Goal: Information Seeking & Learning: Learn about a topic

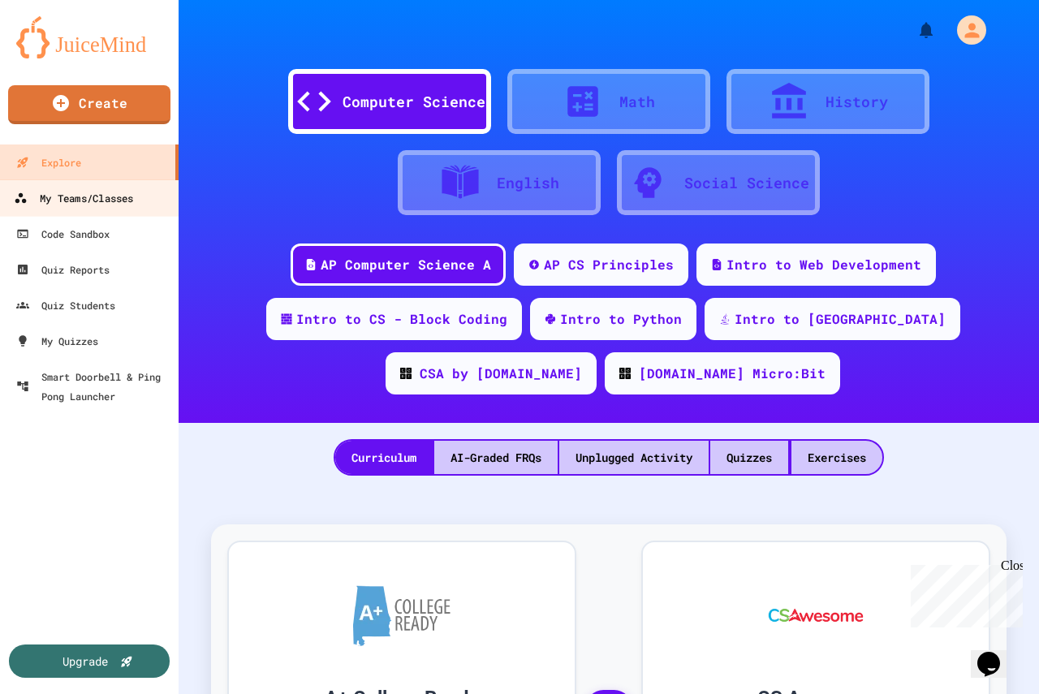
click at [92, 209] on link "My Teams/Classes" at bounding box center [90, 197] width 184 height 37
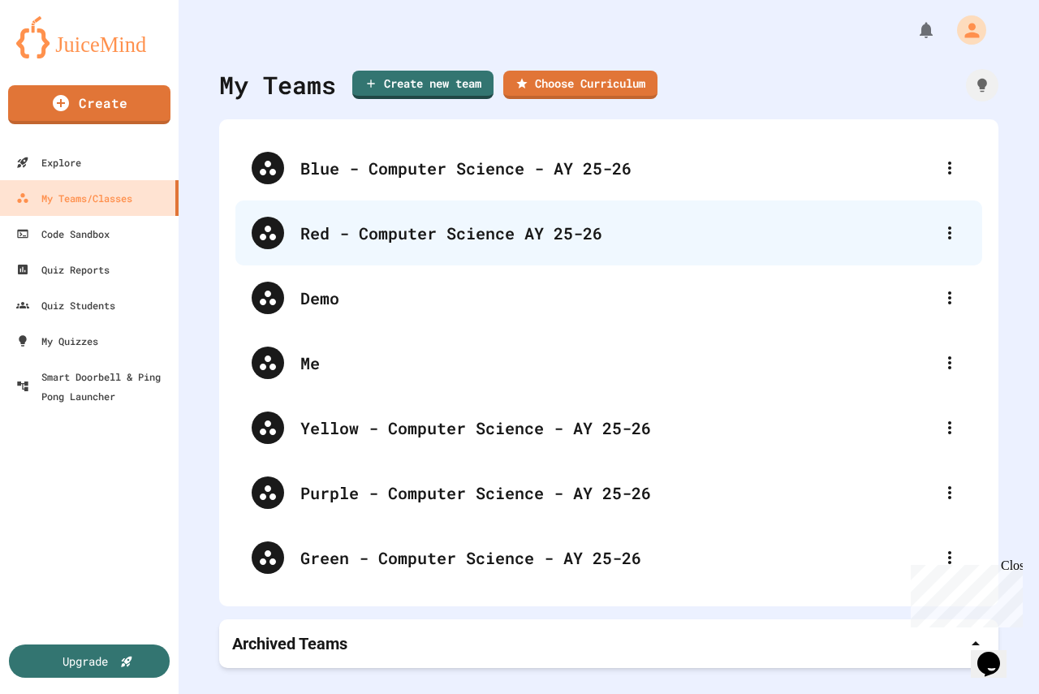
click at [385, 239] on div "Red - Computer Science AY 25-26" at bounding box center [616, 233] width 633 height 24
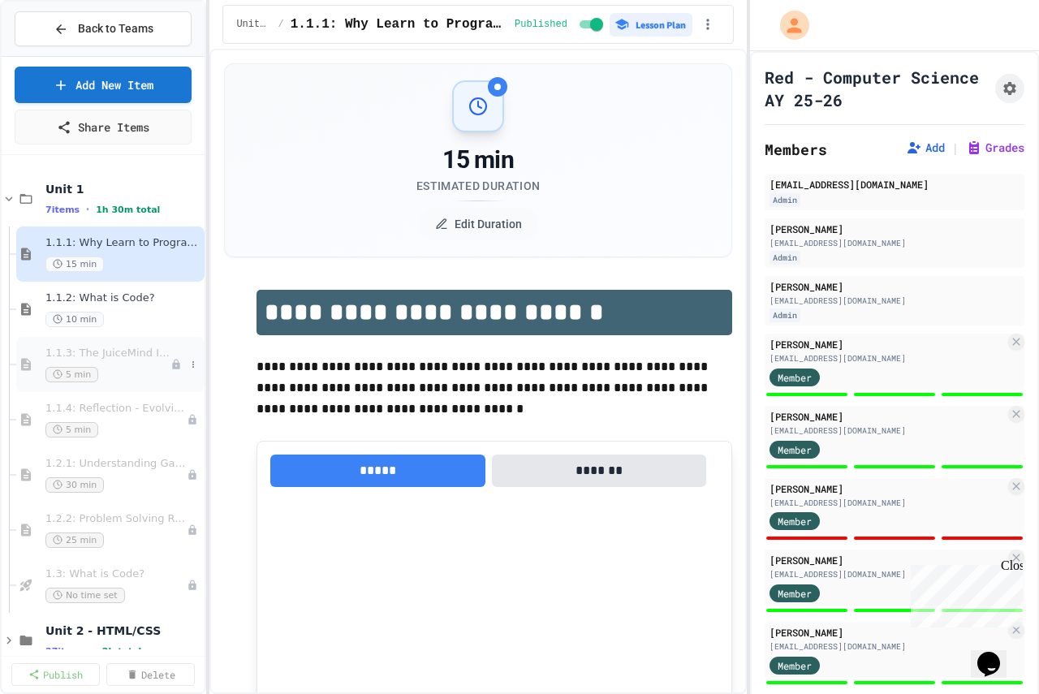
click at [127, 365] on div "1.1.3: The JuiceMind IDE 5 min" at bounding box center [107, 365] width 125 height 36
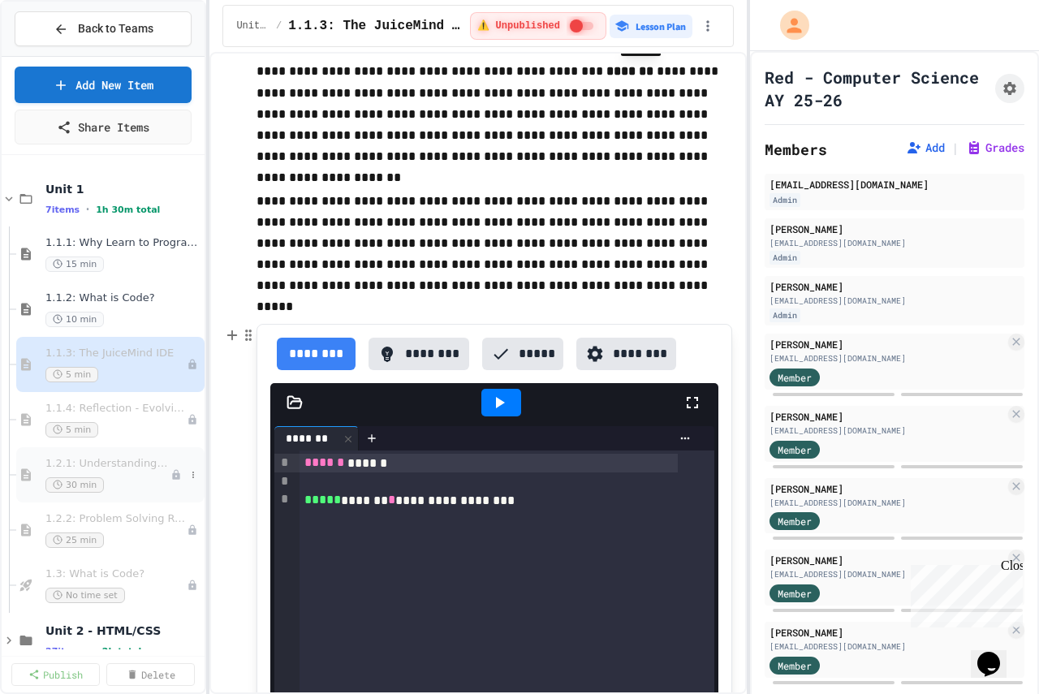
scroll to position [446, 0]
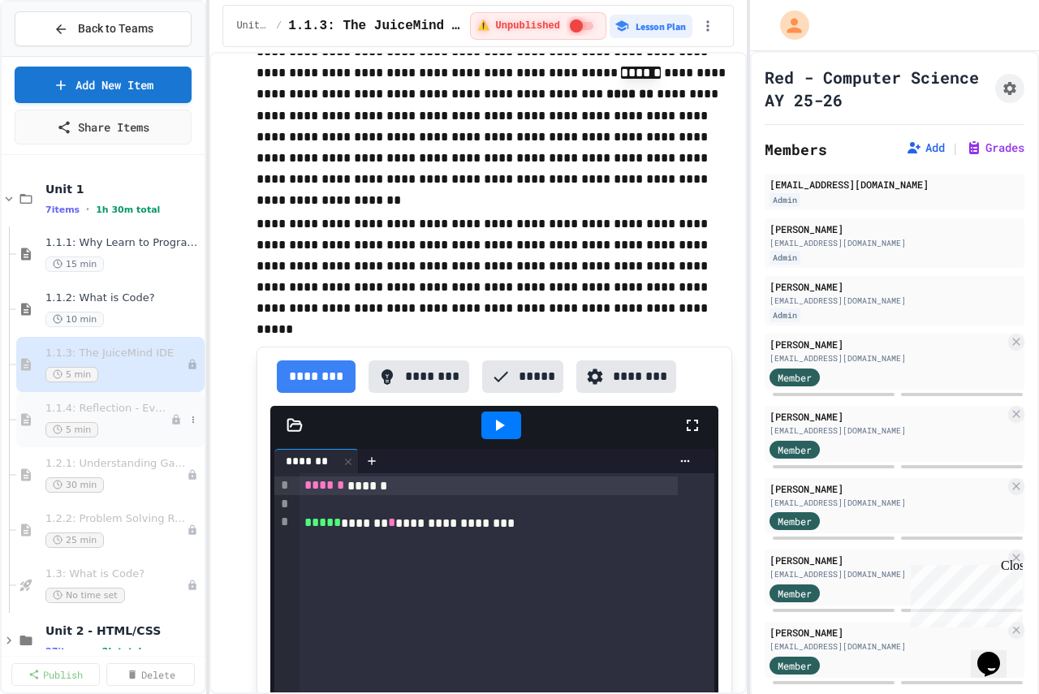
click at [118, 420] on div "1.1.4: Reflection - Evolving Technology 5 min" at bounding box center [107, 420] width 125 height 36
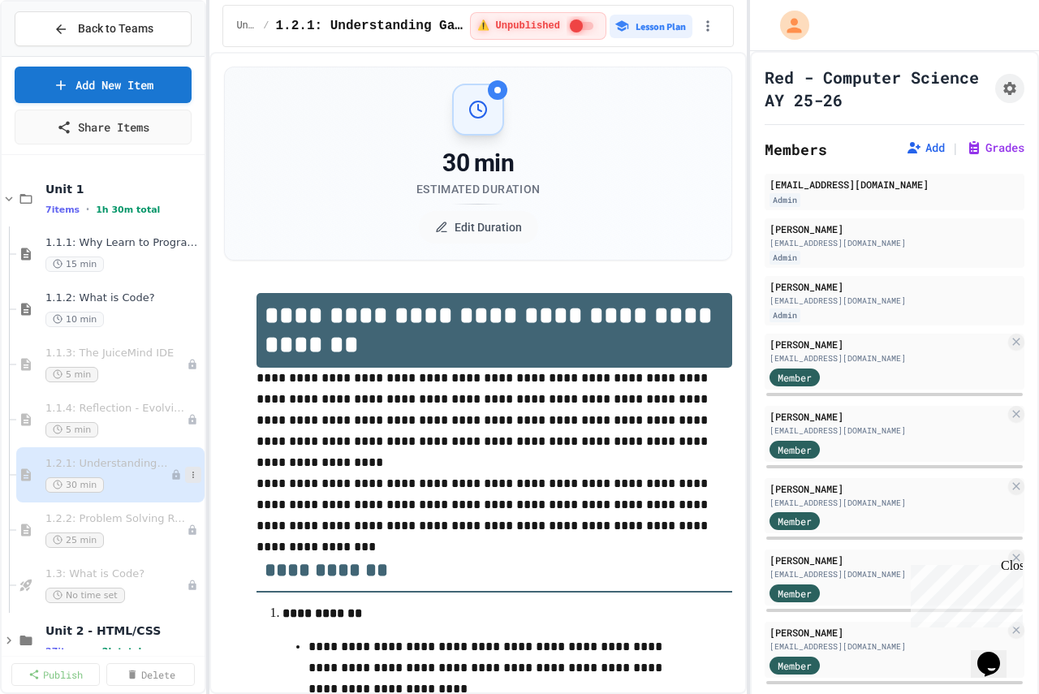
click at [188, 472] on icon at bounding box center [193, 475] width 10 height 10
click at [302, 533] on div at bounding box center [519, 347] width 1039 height 694
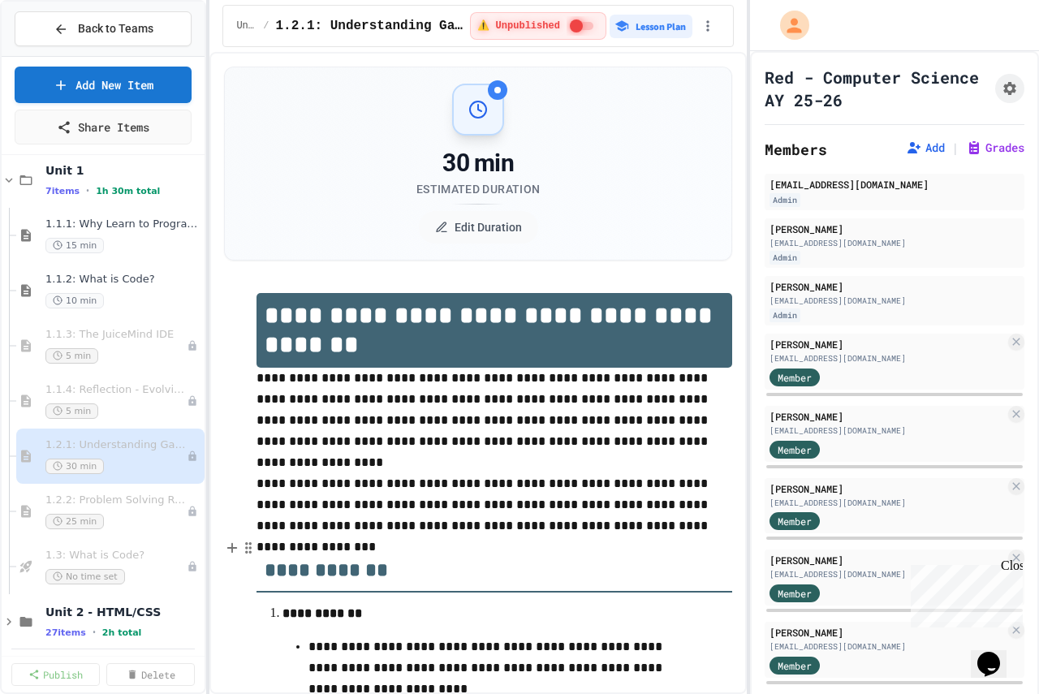
scroll to position [28, 0]
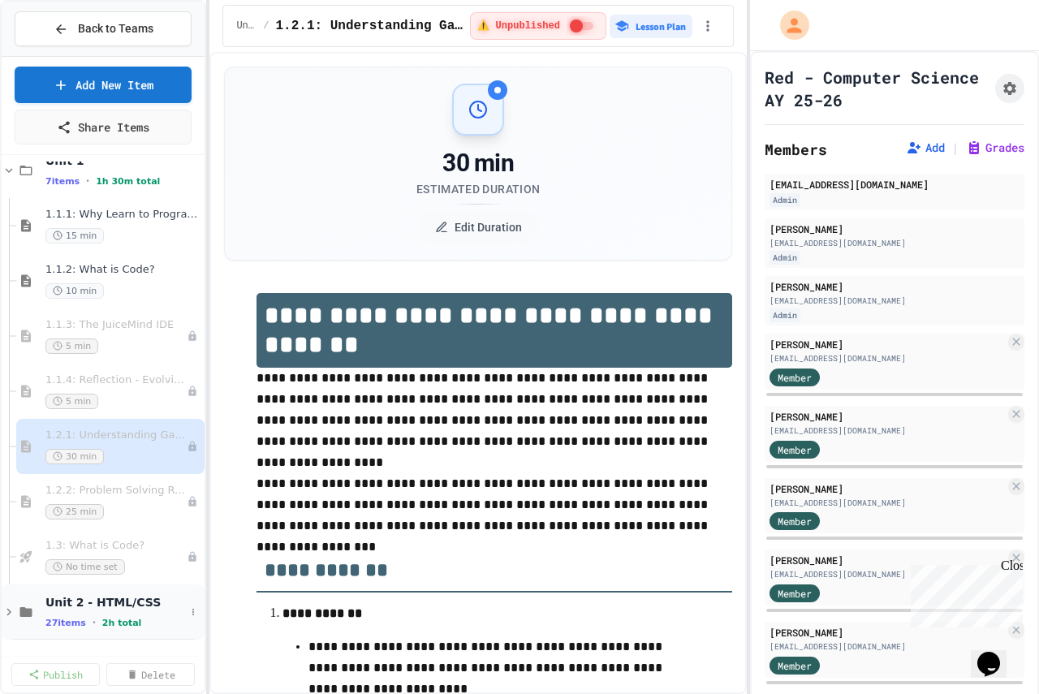
click at [123, 609] on span "Unit 2 - HTML/CSS" at bounding box center [115, 602] width 140 height 15
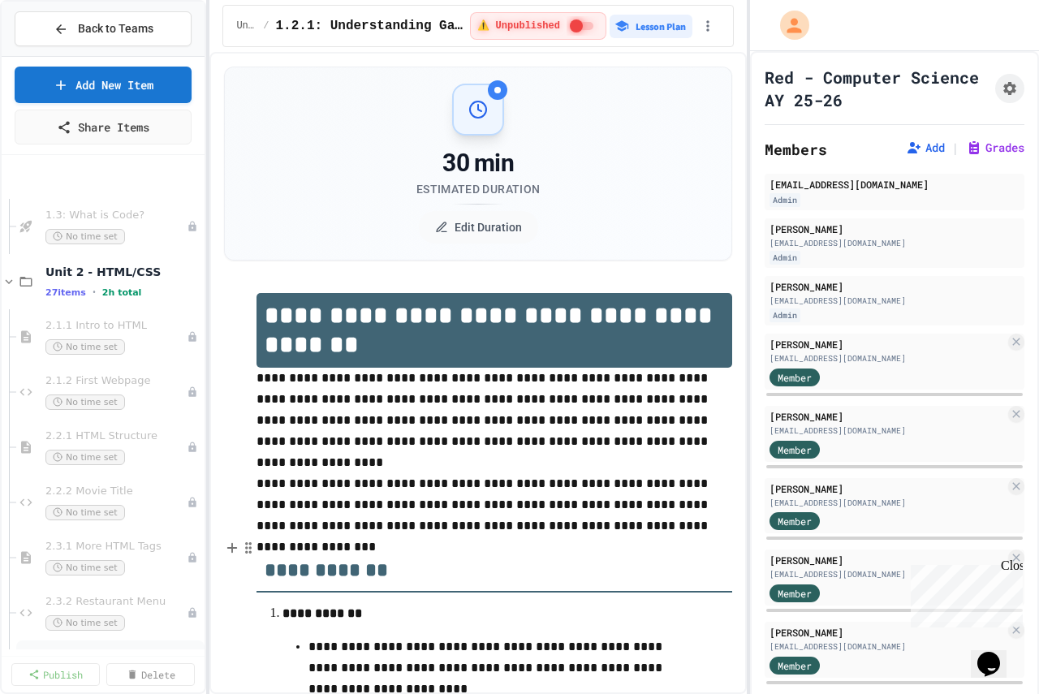
scroll to position [353, 0]
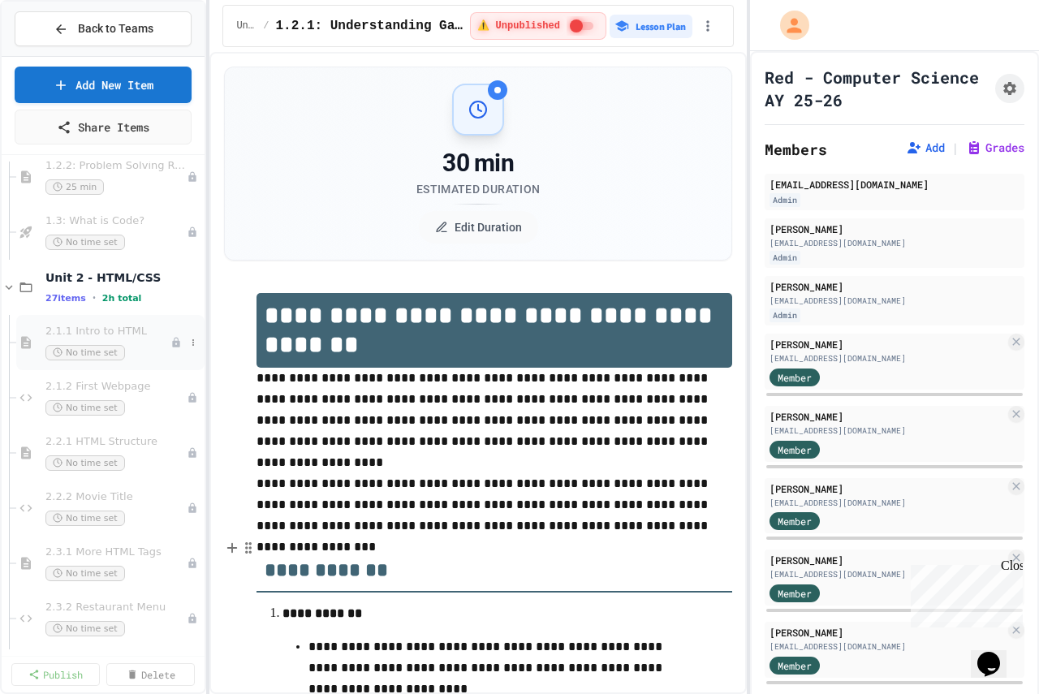
click at [138, 351] on div "No time set" at bounding box center [107, 352] width 125 height 15
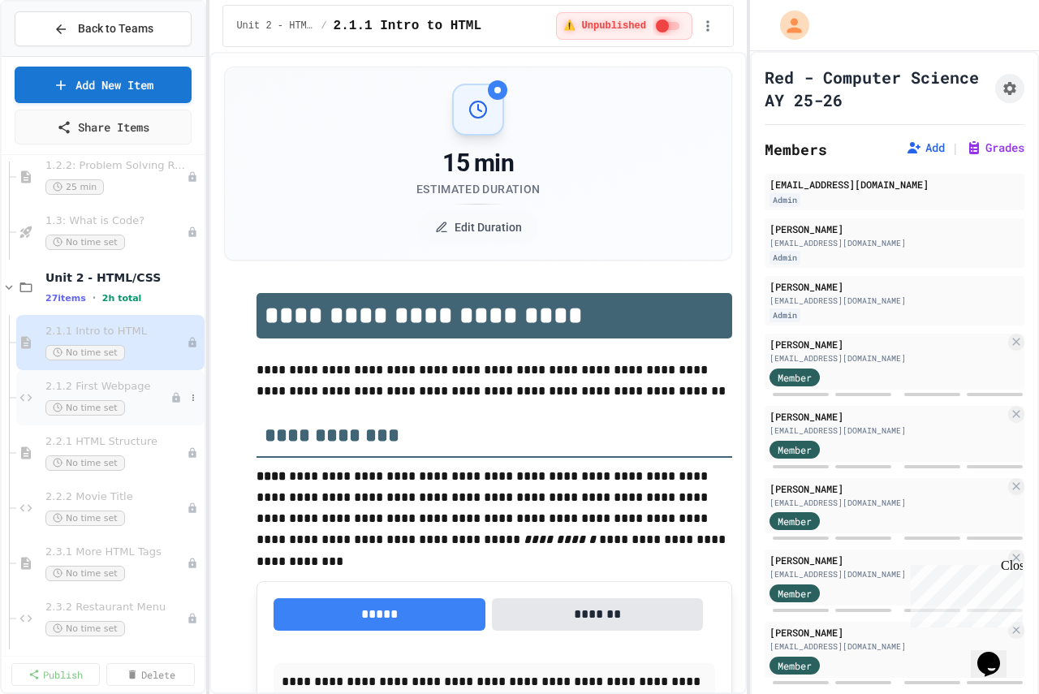
click at [130, 393] on span "2.1.2 First Webpage" at bounding box center [107, 387] width 125 height 14
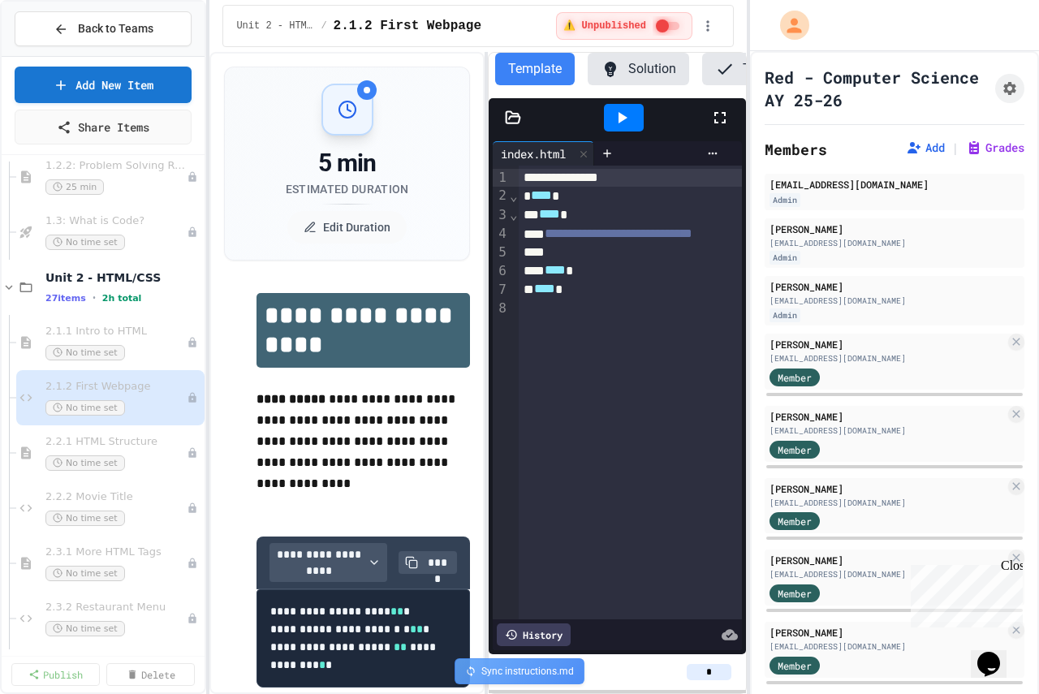
click at [489, 291] on div "**********" at bounding box center [477, 373] width 536 height 642
click at [131, 342] on div "2.1.1 Intro to HTML No time set" at bounding box center [107, 343] width 125 height 36
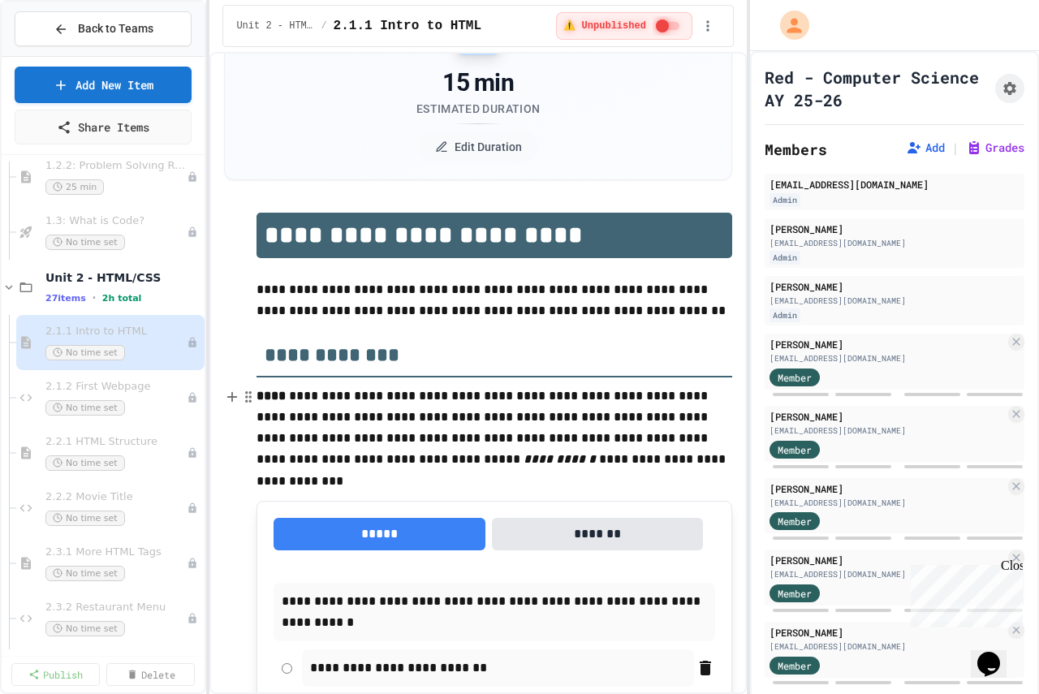
scroll to position [81, 0]
